Goal: Information Seeking & Learning: Check status

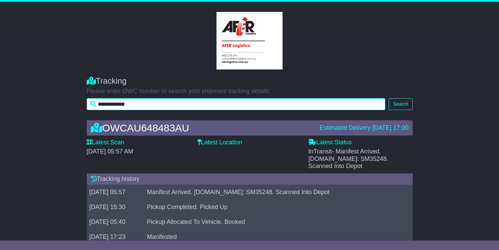
click at [220, 107] on input "**********" at bounding box center [236, 104] width 299 height 12
click at [388, 98] on button "Search" at bounding box center [400, 104] width 24 height 12
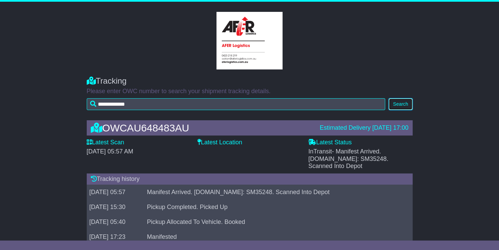
click at [400, 104] on button "Search" at bounding box center [400, 104] width 24 height 12
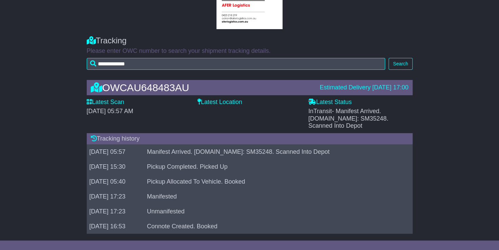
scroll to position [16, 0]
